Goal: Find specific page/section: Find specific page/section

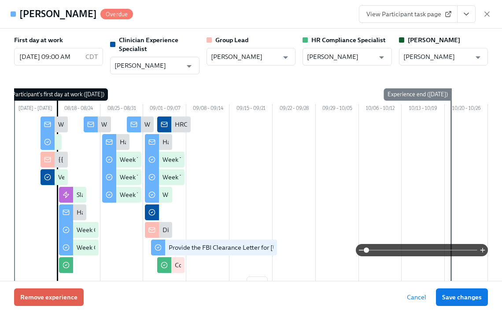
scroll to position [0, 13143]
click at [486, 18] on icon "button" at bounding box center [486, 14] width 9 height 9
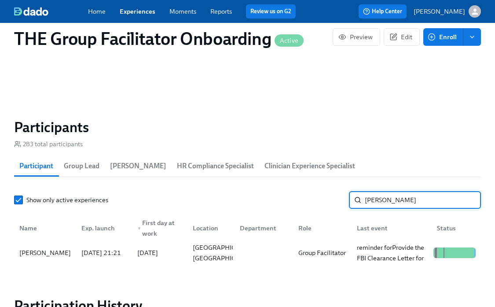
click at [380, 204] on input "adriann" at bounding box center [423, 200] width 116 height 18
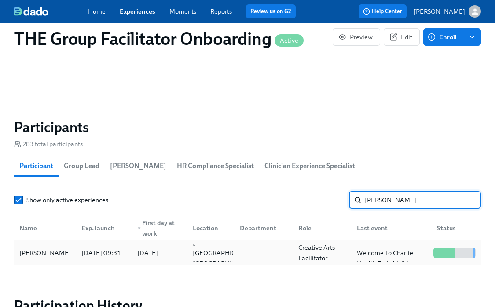
type input "susann"
click at [37, 261] on div "Susanna Brown" at bounding box center [45, 253] width 59 height 18
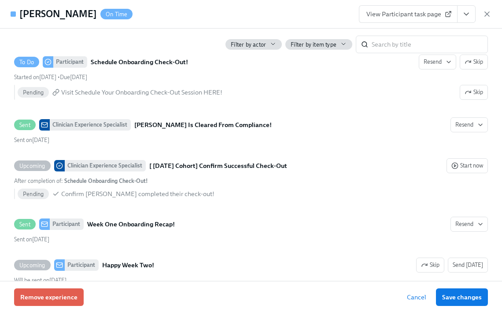
scroll to position [1288, 0]
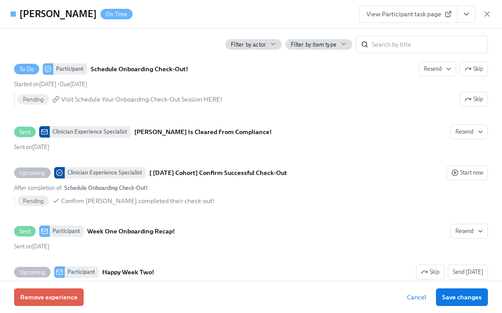
click at [439, 9] on link "View Participant task page" at bounding box center [408, 14] width 99 height 18
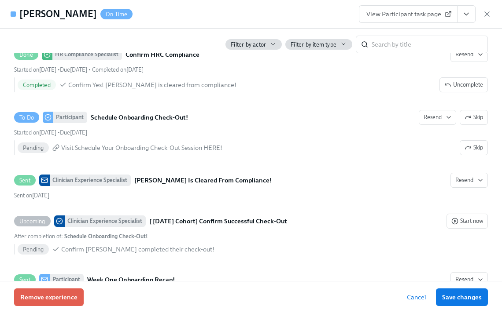
scroll to position [1237, 0]
